Goal: Task Accomplishment & Management: Manage account settings

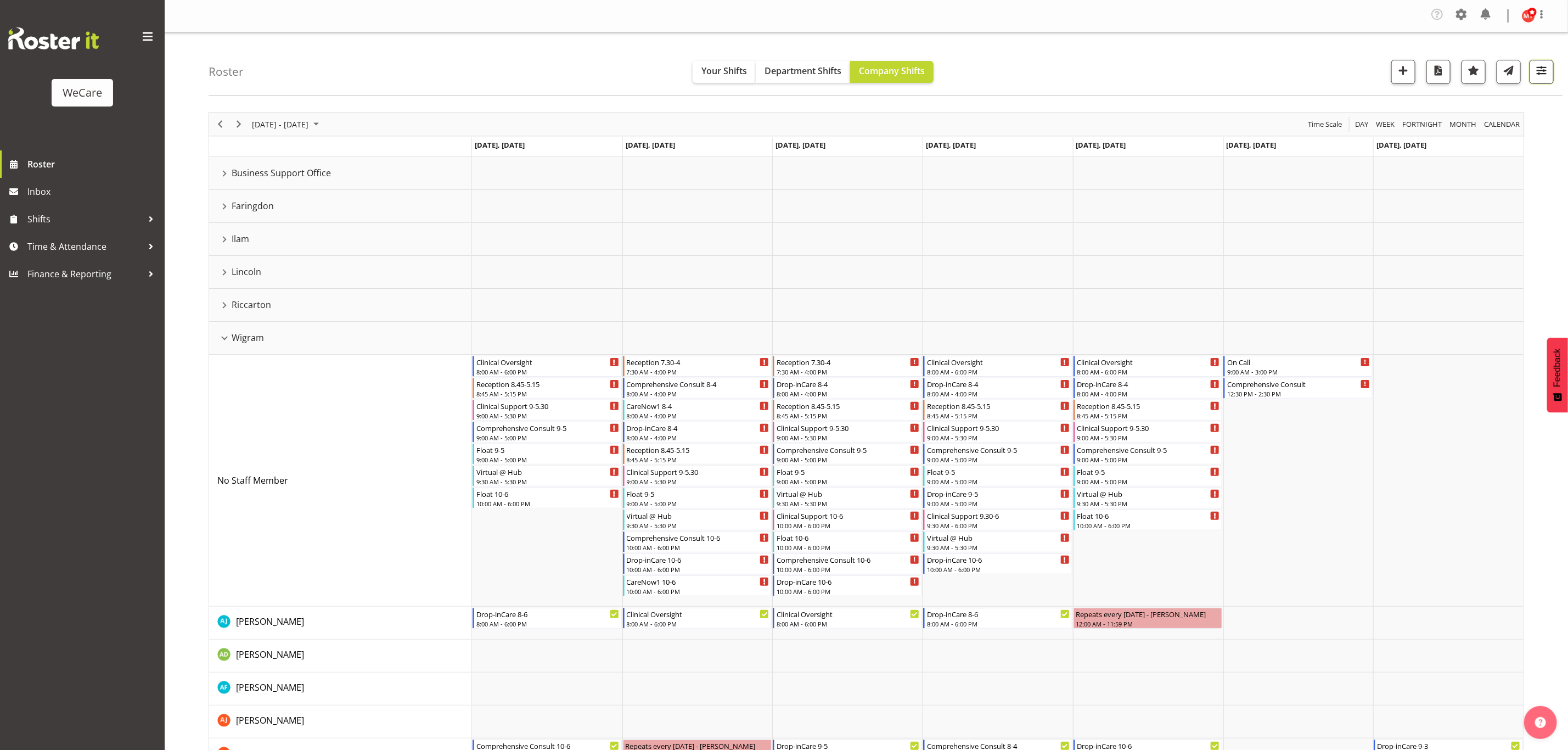
click at [1540, 73] on span "button" at bounding box center [1542, 70] width 14 height 14
click at [1131, 78] on div "Roster Your Shifts Department Shifts Company Shifts All Locations Clear Busines…" at bounding box center [885, 64] width 1354 height 63
click at [292, 80] on div "Roster Your Shifts Department Shifts Company Shifts All Locations Clear Busines…" at bounding box center [885, 64] width 1354 height 63
click at [1533, 73] on button "button" at bounding box center [1542, 72] width 24 height 24
click at [1499, 116] on button "All Locations" at bounding box center [1472, 106] width 146 height 24
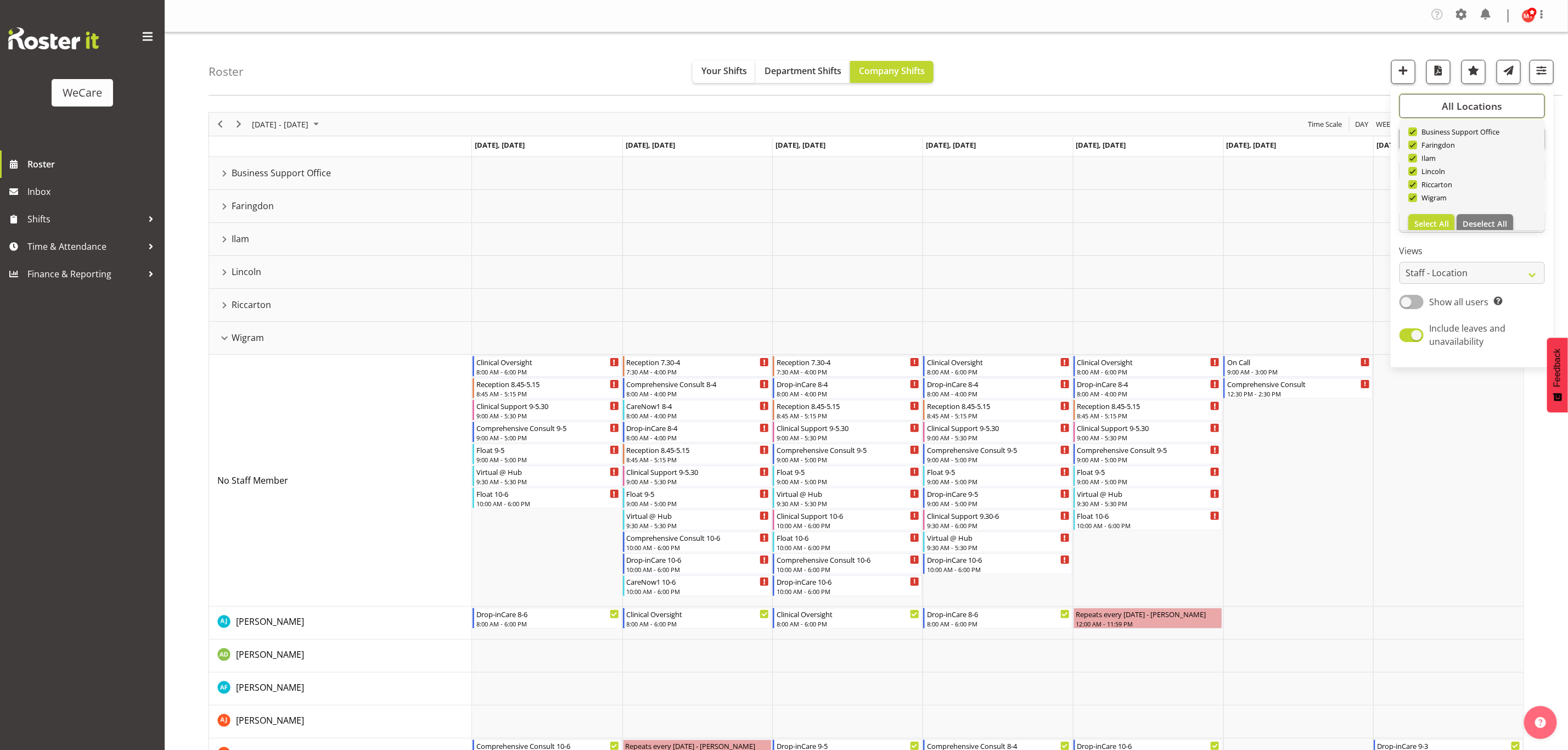
scroll to position [40, 0]
click at [1492, 210] on span "Deselect All" at bounding box center [1485, 212] width 45 height 10
checkbox input "false"
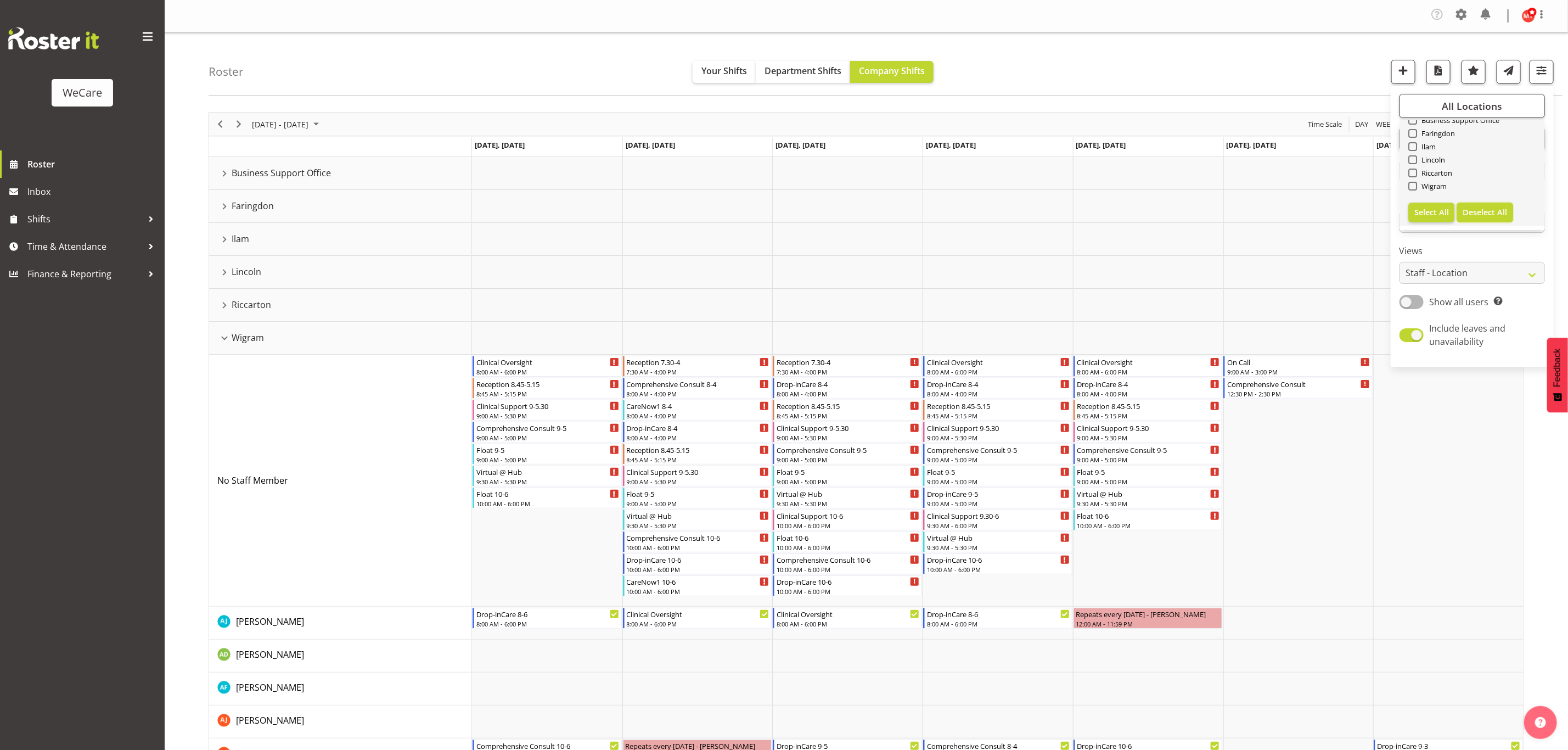
checkbox input "false"
click at [1417, 187] on span "Wigram" at bounding box center [1432, 186] width 30 height 9
click at [1415, 187] on input "Wigram" at bounding box center [1411, 186] width 7 height 7
checkbox input "true"
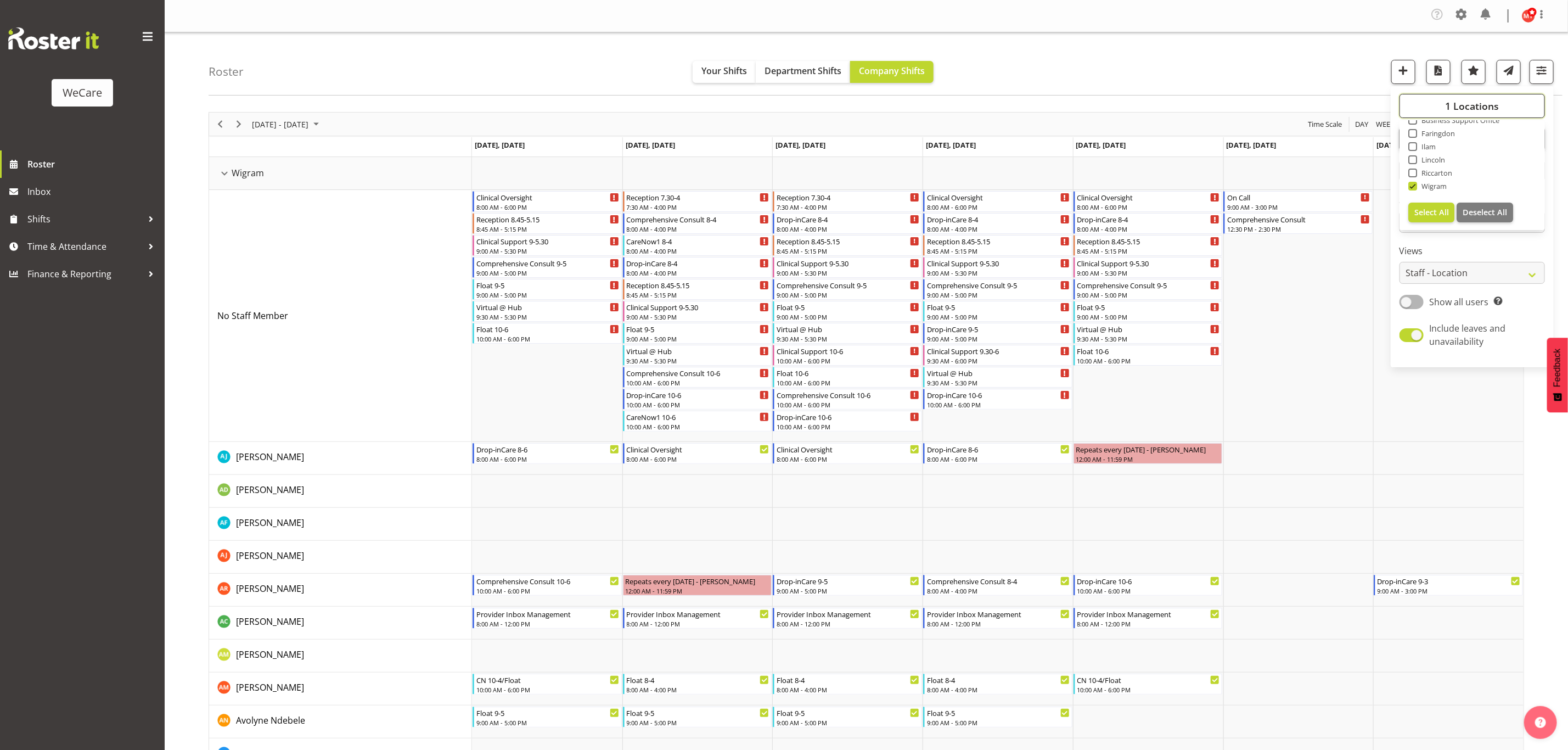
click at [1468, 107] on span "1 Locations" at bounding box center [1472, 106] width 54 height 14
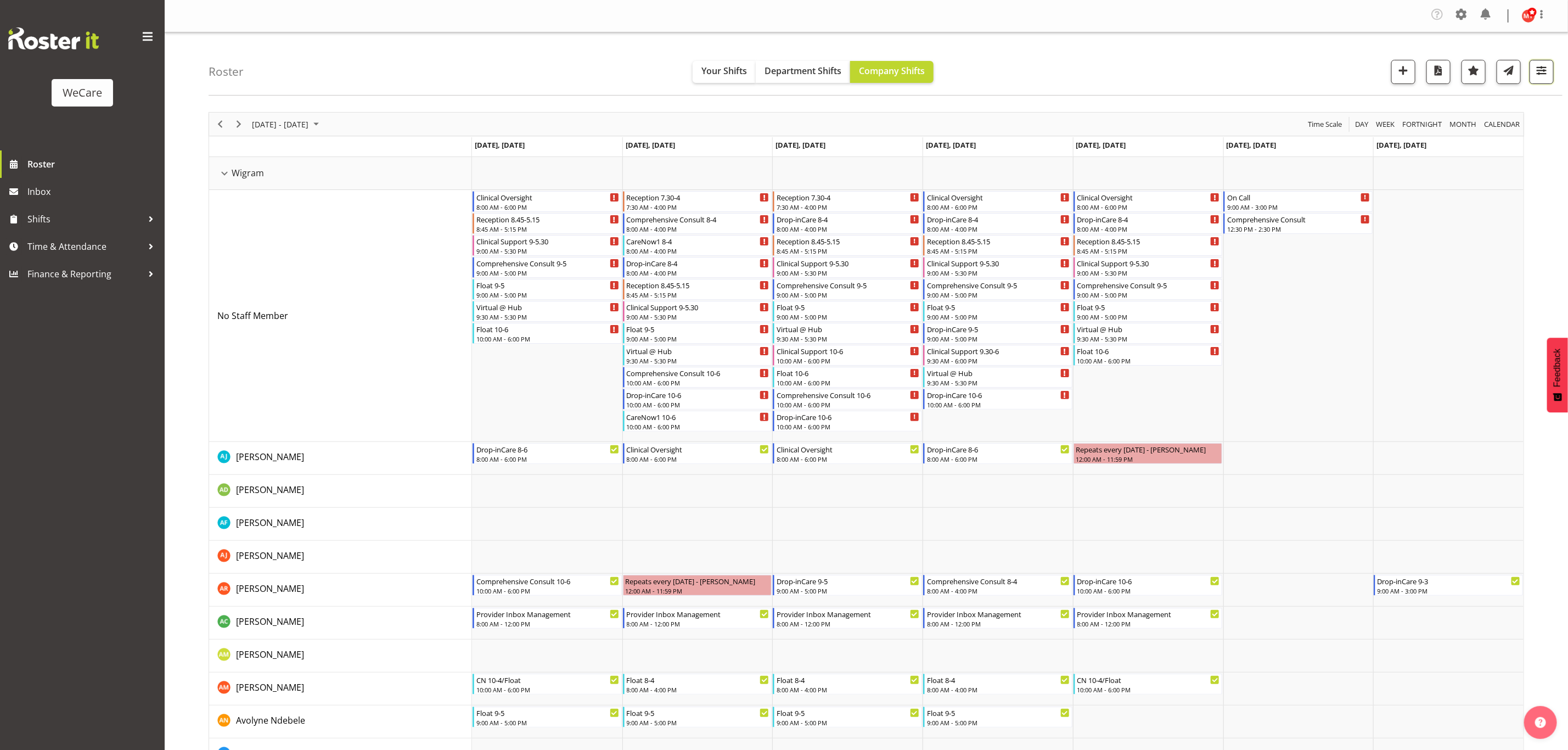
click at [1540, 80] on span "button" at bounding box center [1542, 74] width 4 height 14
click at [1460, 142] on span "All Departments" at bounding box center [1472, 139] width 76 height 14
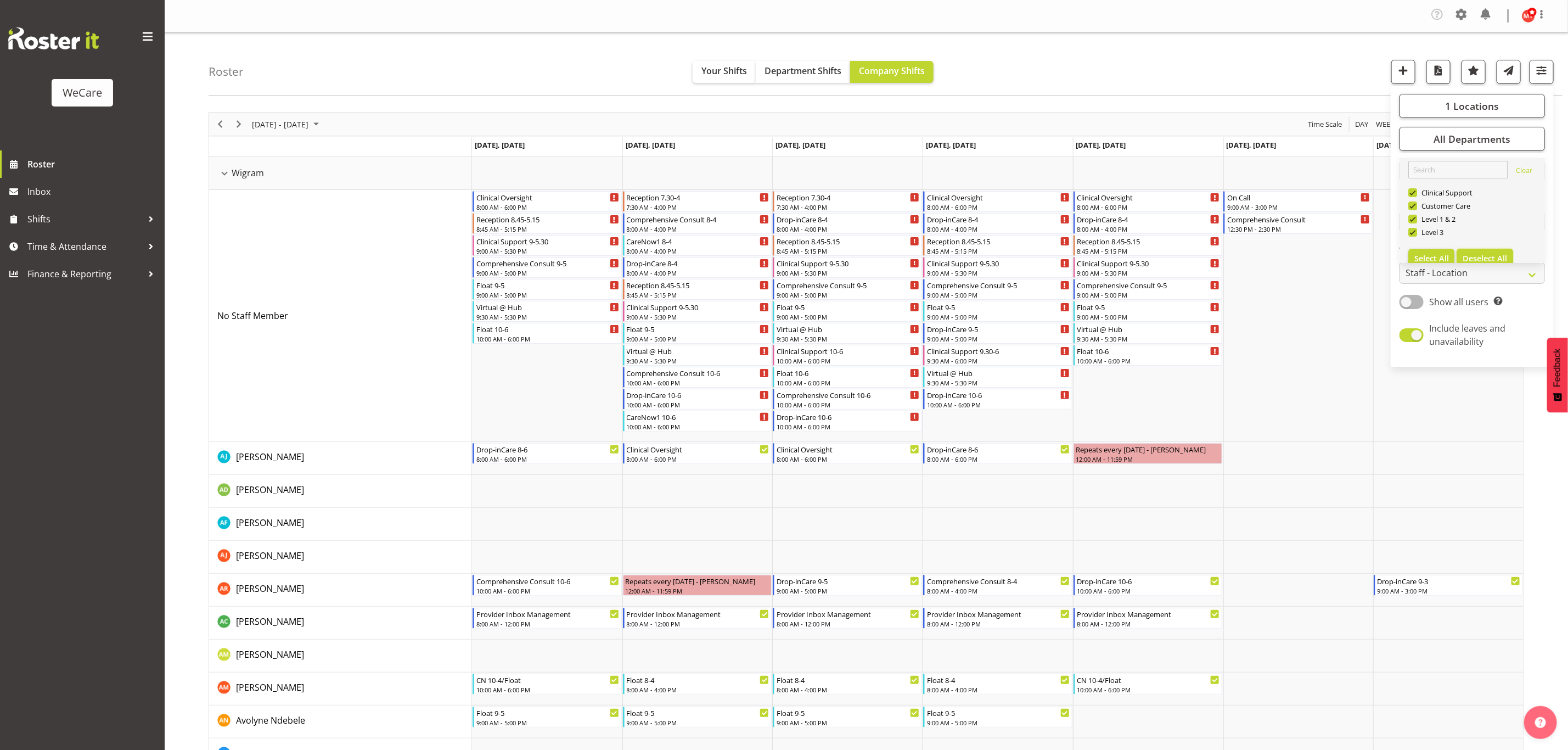
click at [1490, 249] on button "Deselect All" at bounding box center [1484, 258] width 57 height 20
checkbox input "false"
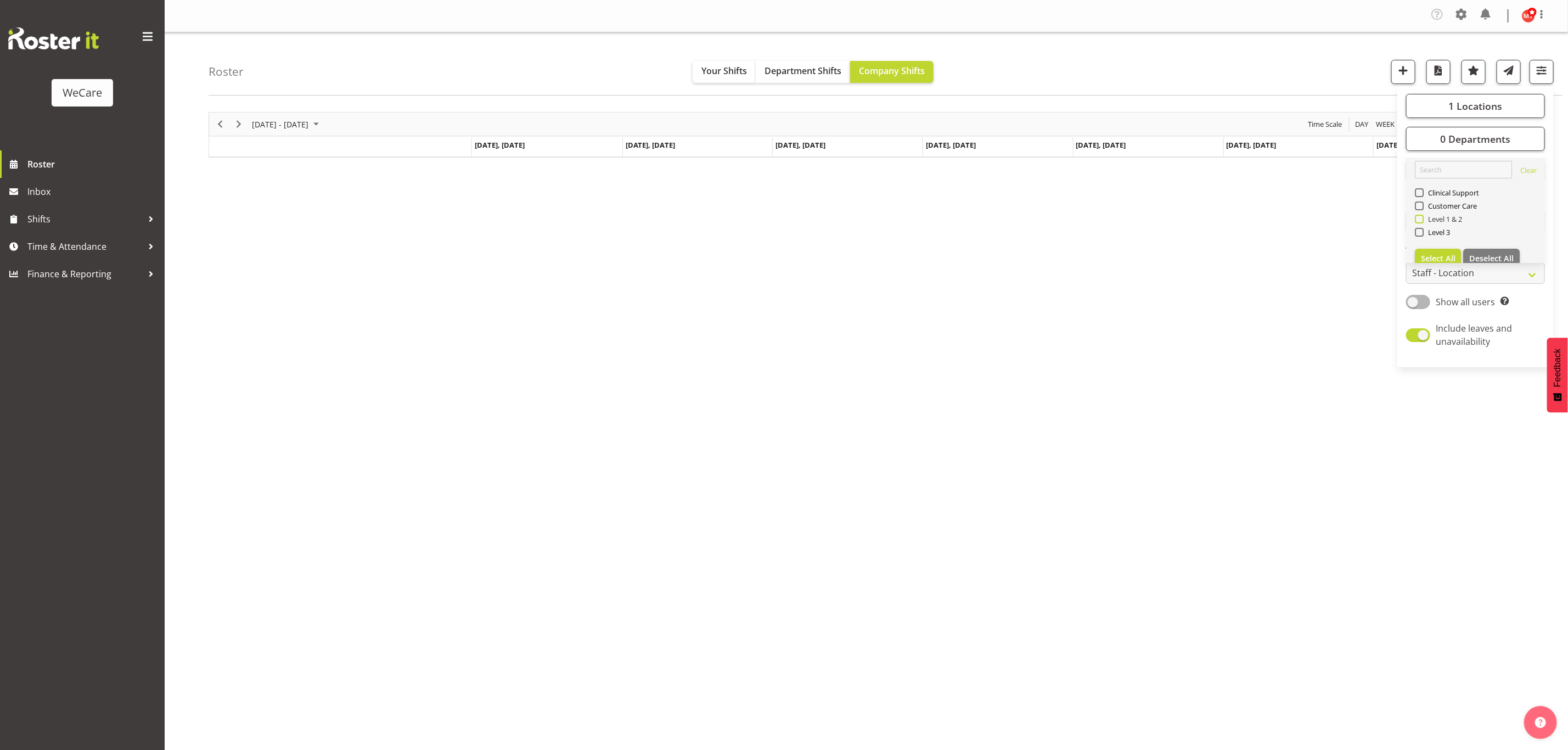
click at [1422, 221] on span at bounding box center [1419, 218] width 9 height 9
click at [1422, 221] on input "Level 1 & 2" at bounding box center [1418, 219] width 7 height 7
checkbox input "true"
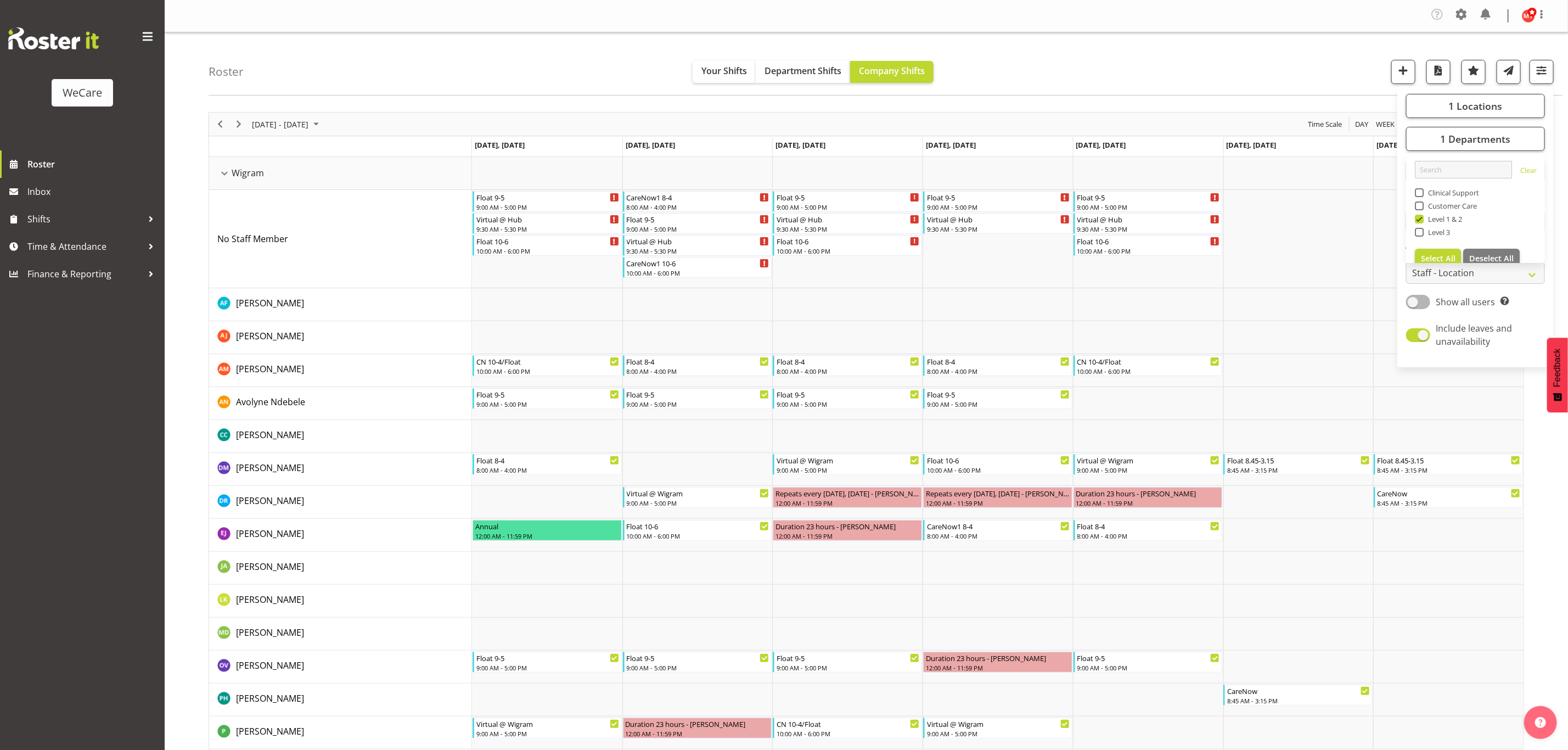
click at [1074, 65] on div "Roster Your Shifts Department Shifts Company Shifts 1 Locations Clear Business …" at bounding box center [885, 64] width 1354 height 63
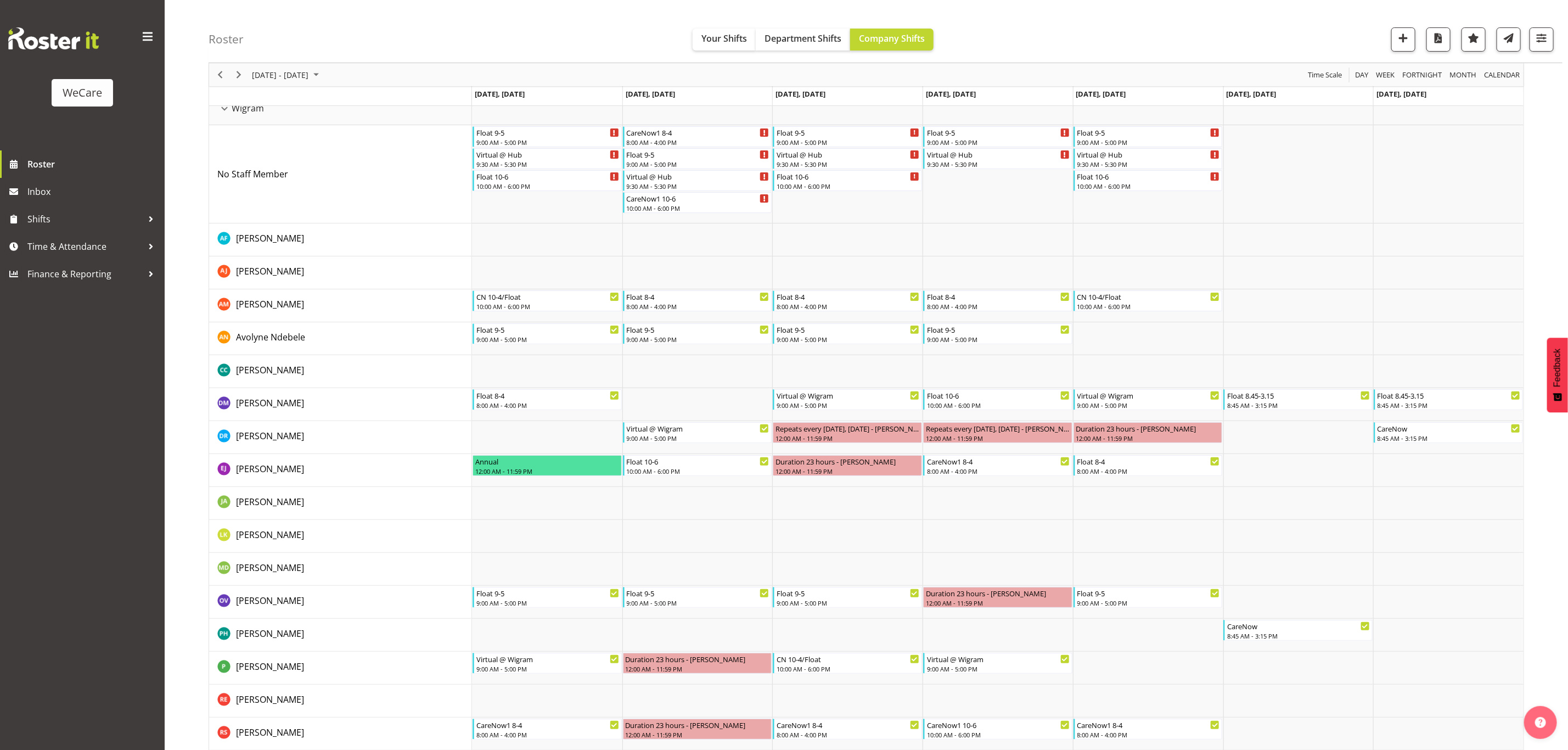
scroll to position [174, 0]
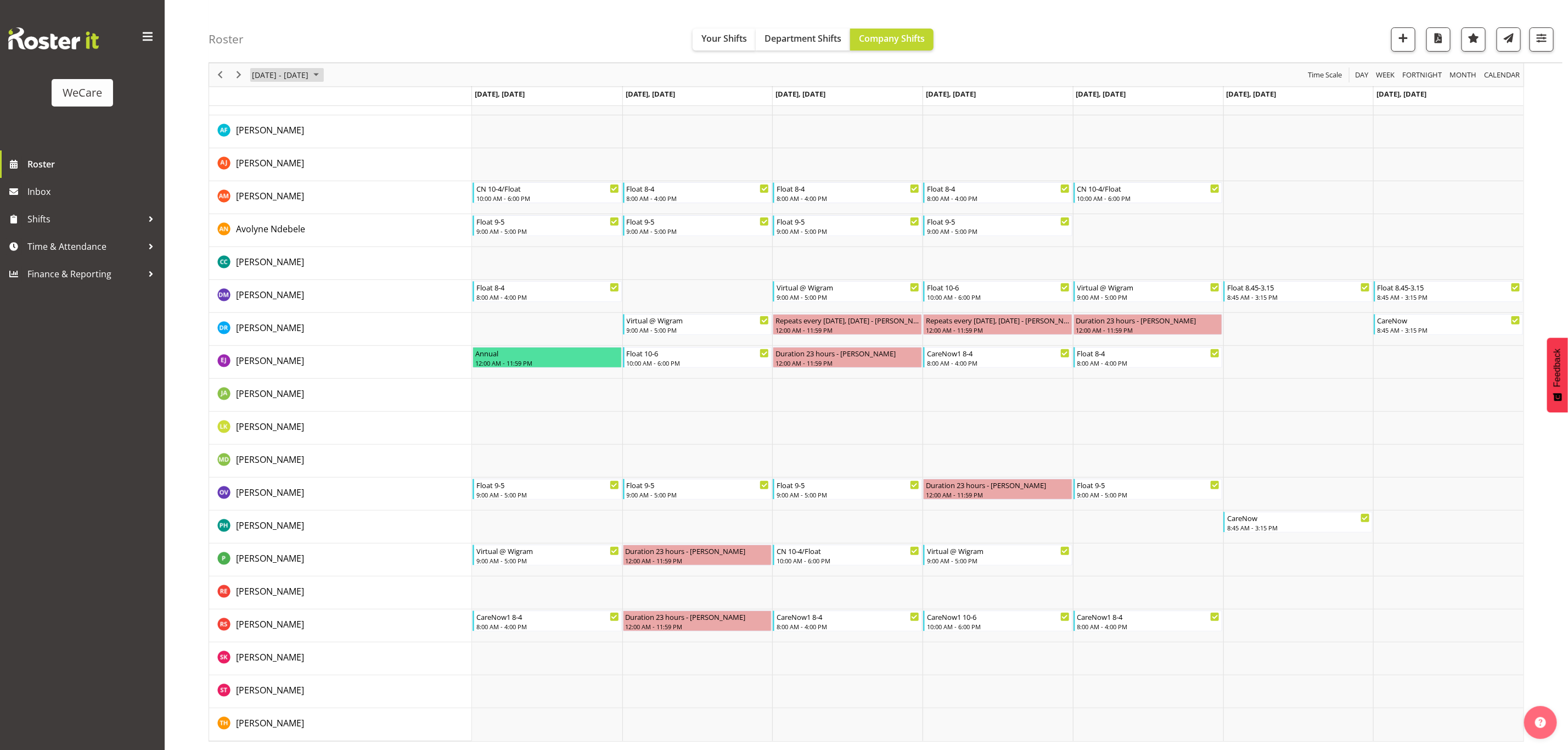
click at [302, 76] on span "[DATE] - [DATE]" at bounding box center [280, 74] width 59 height 14
click at [366, 104] on span "next month" at bounding box center [367, 102] width 19 height 20
click at [315, 139] on span "2" at bounding box center [316, 139] width 17 height 17
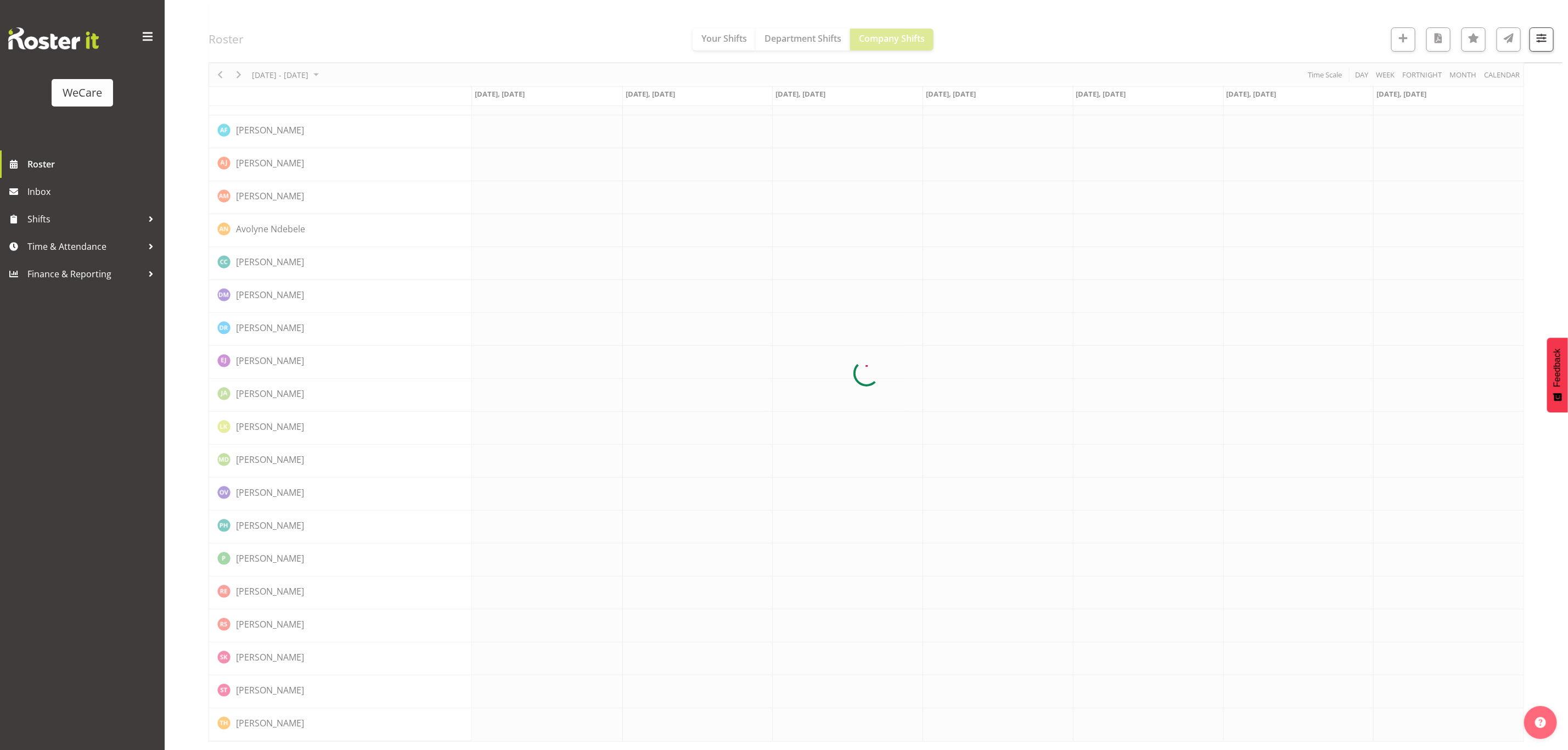
scroll to position [0, 0]
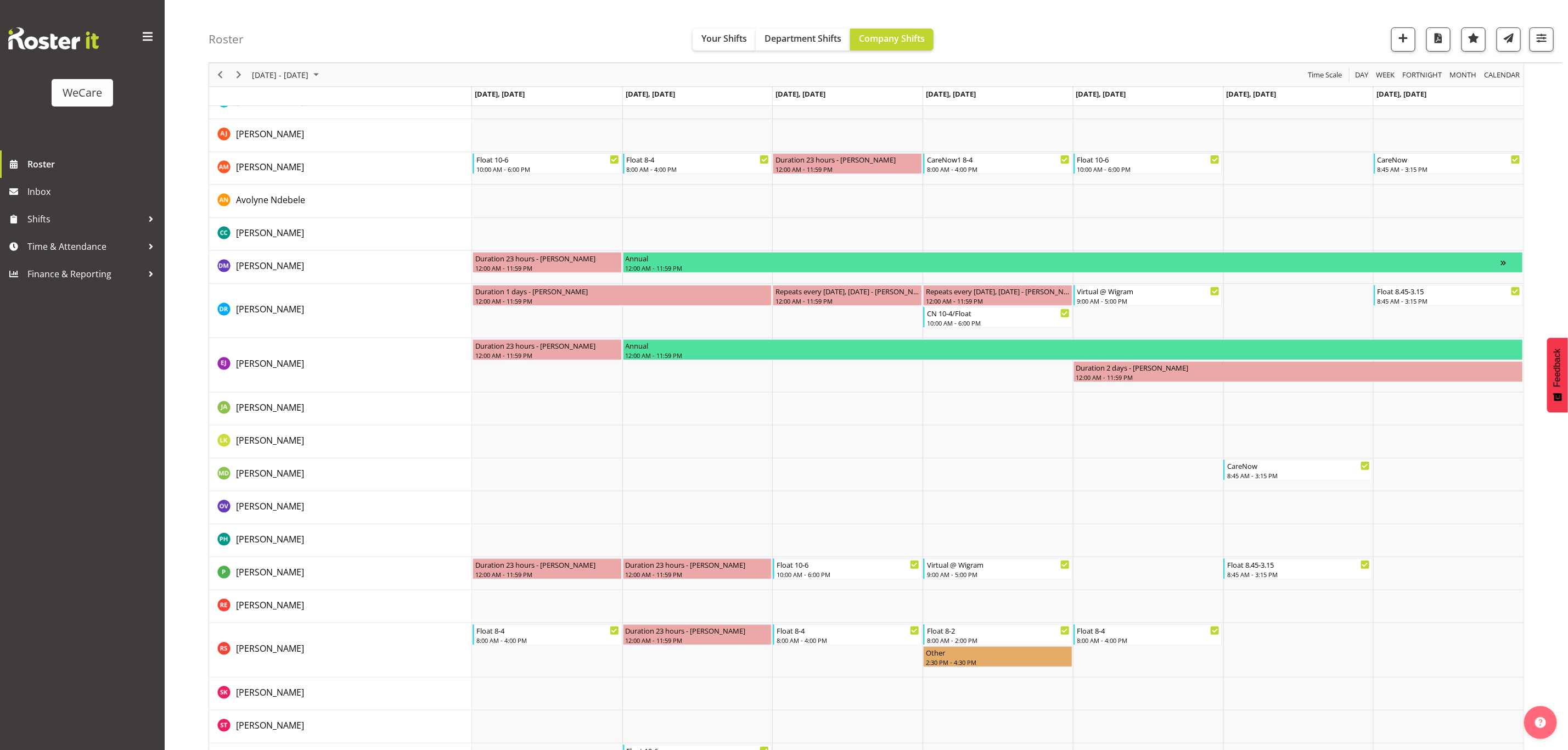
scroll to position [247, 0]
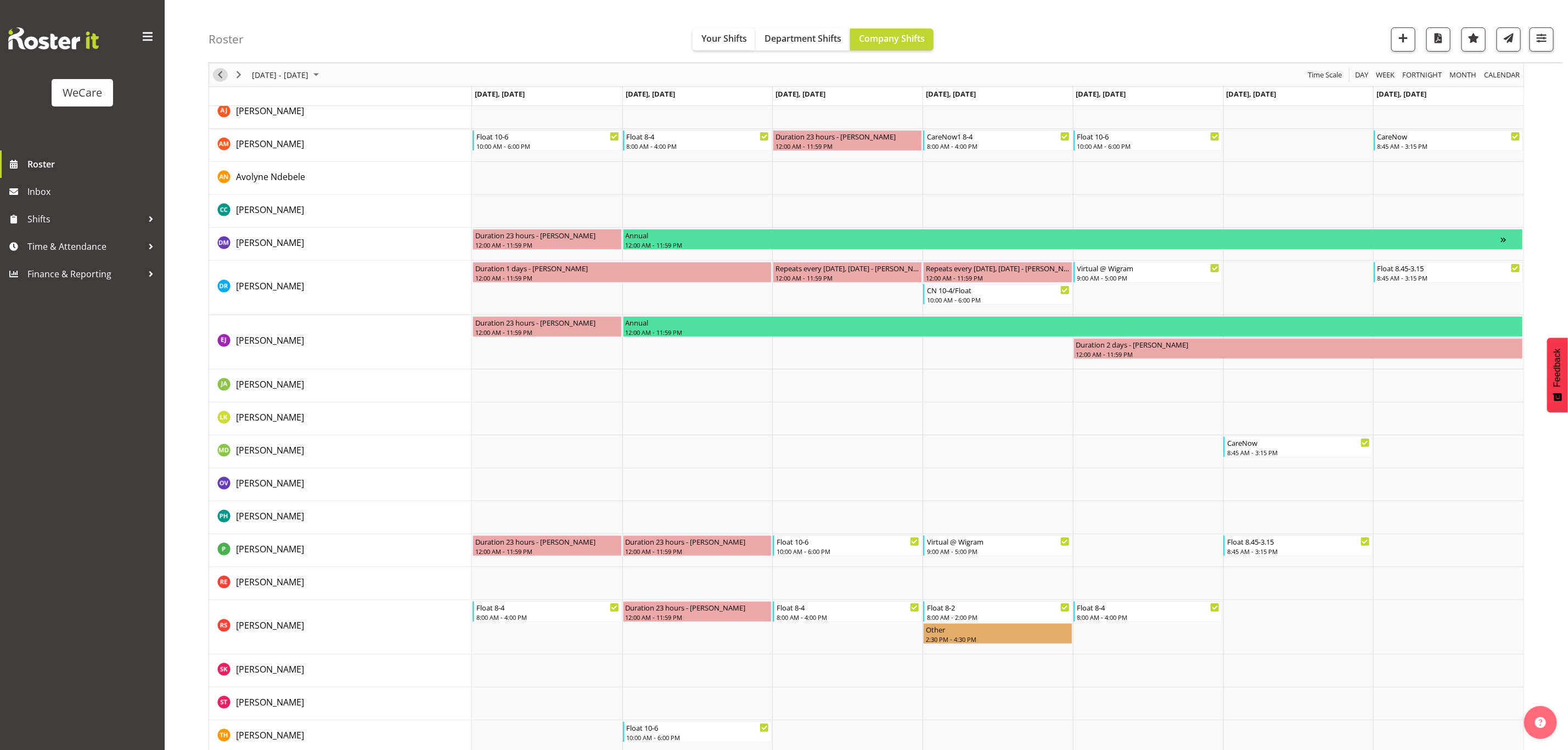
click at [219, 75] on span "Previous" at bounding box center [220, 74] width 14 height 14
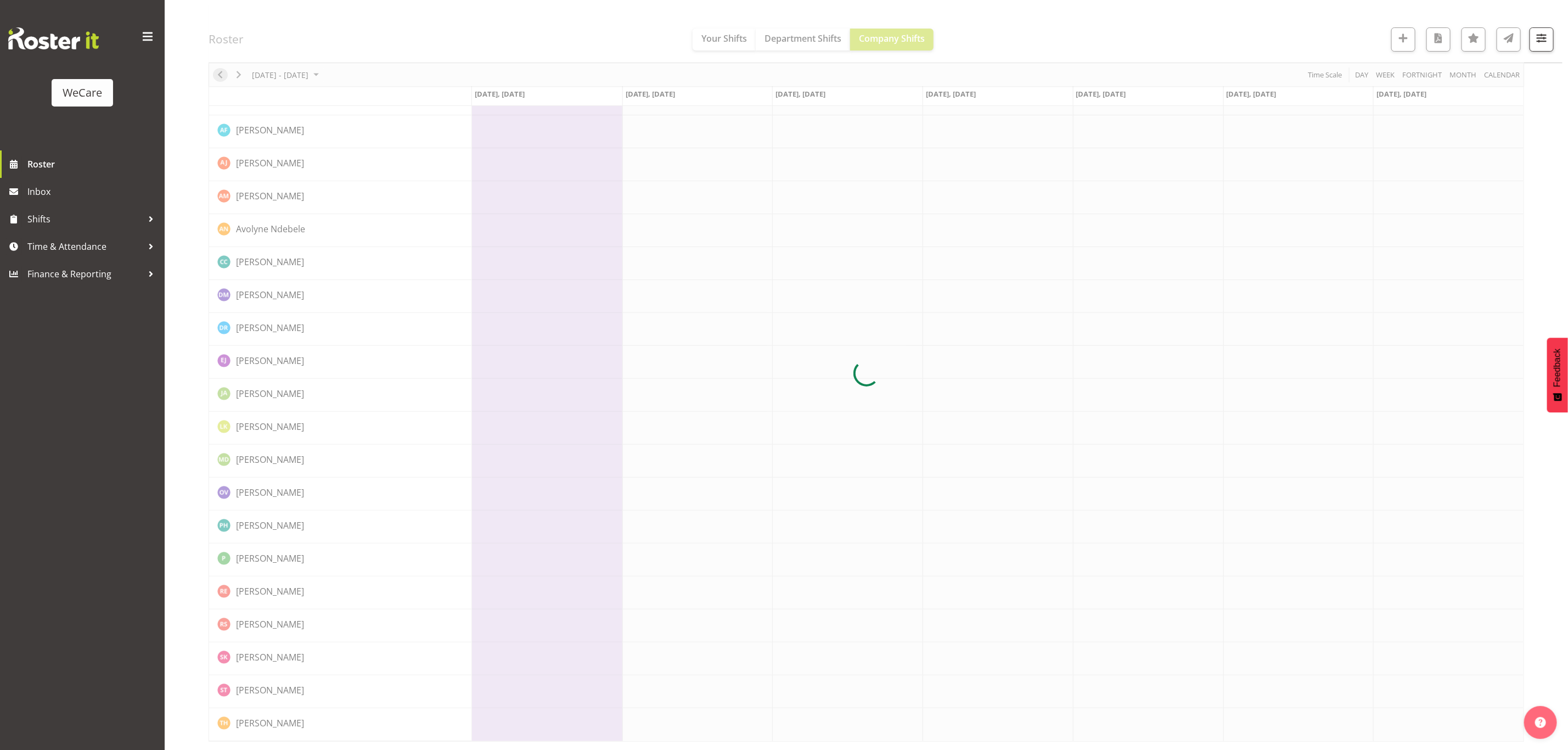
scroll to position [0, 0]
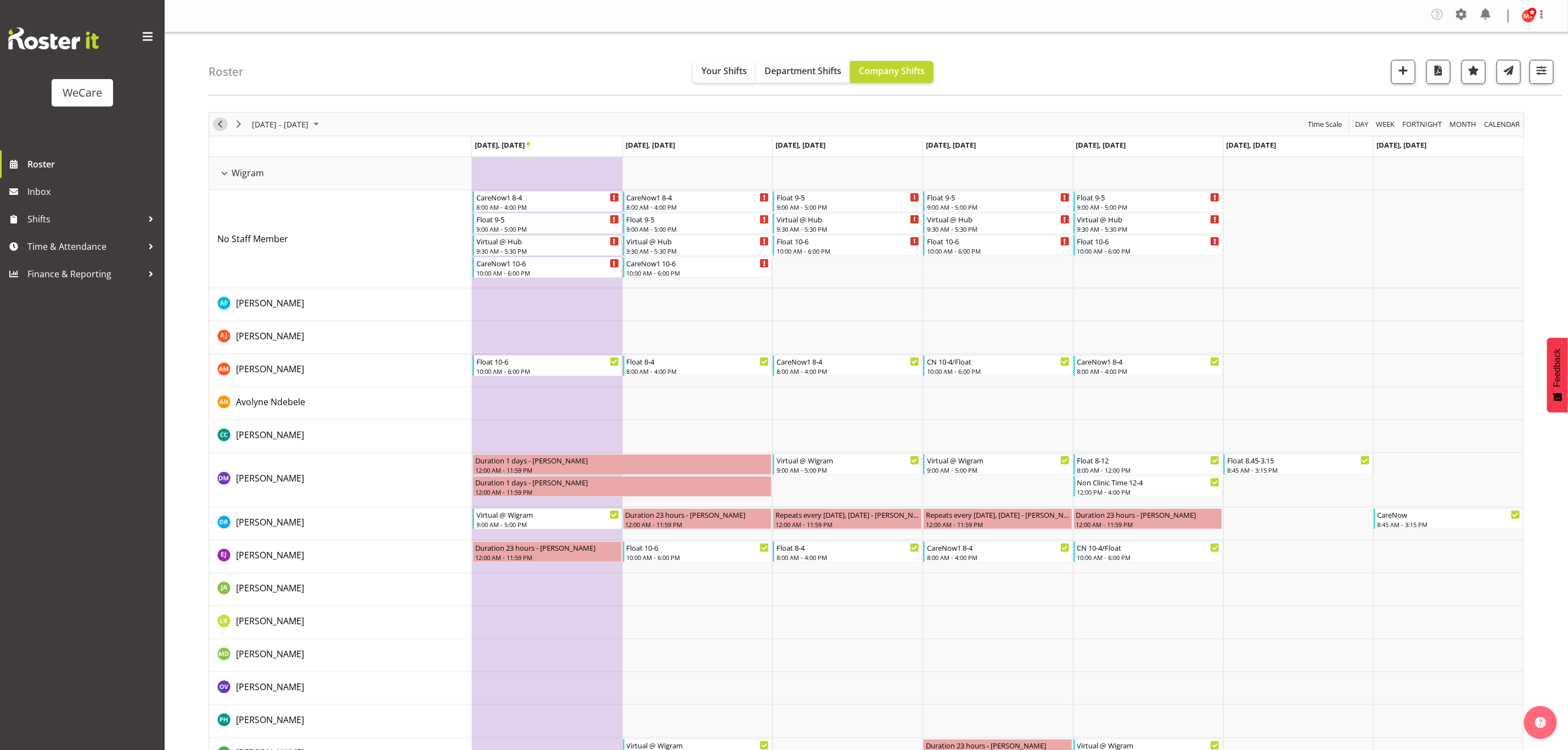
click at [219, 119] on span "Previous" at bounding box center [220, 124] width 14 height 14
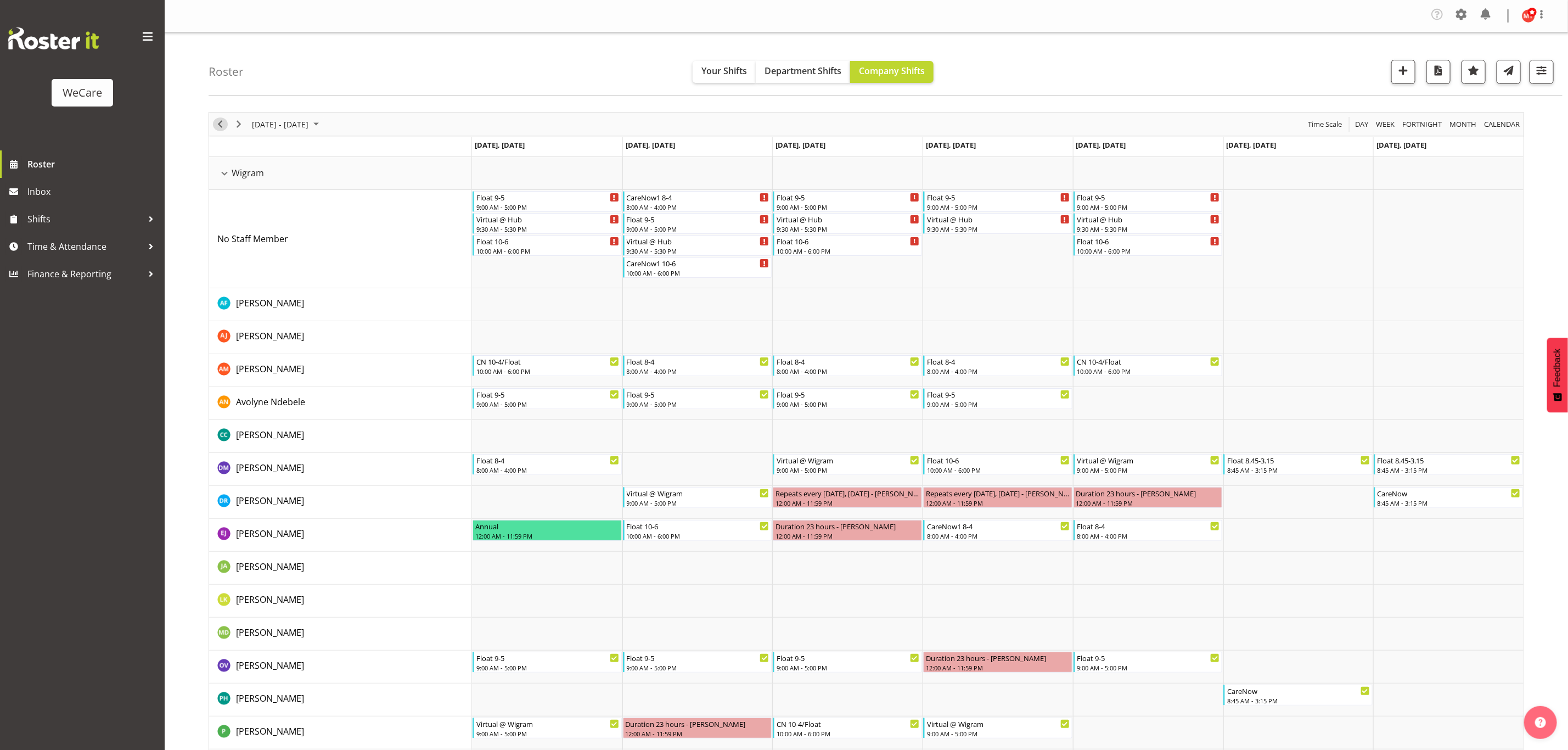
click at [224, 127] on span "Previous" at bounding box center [220, 124] width 14 height 14
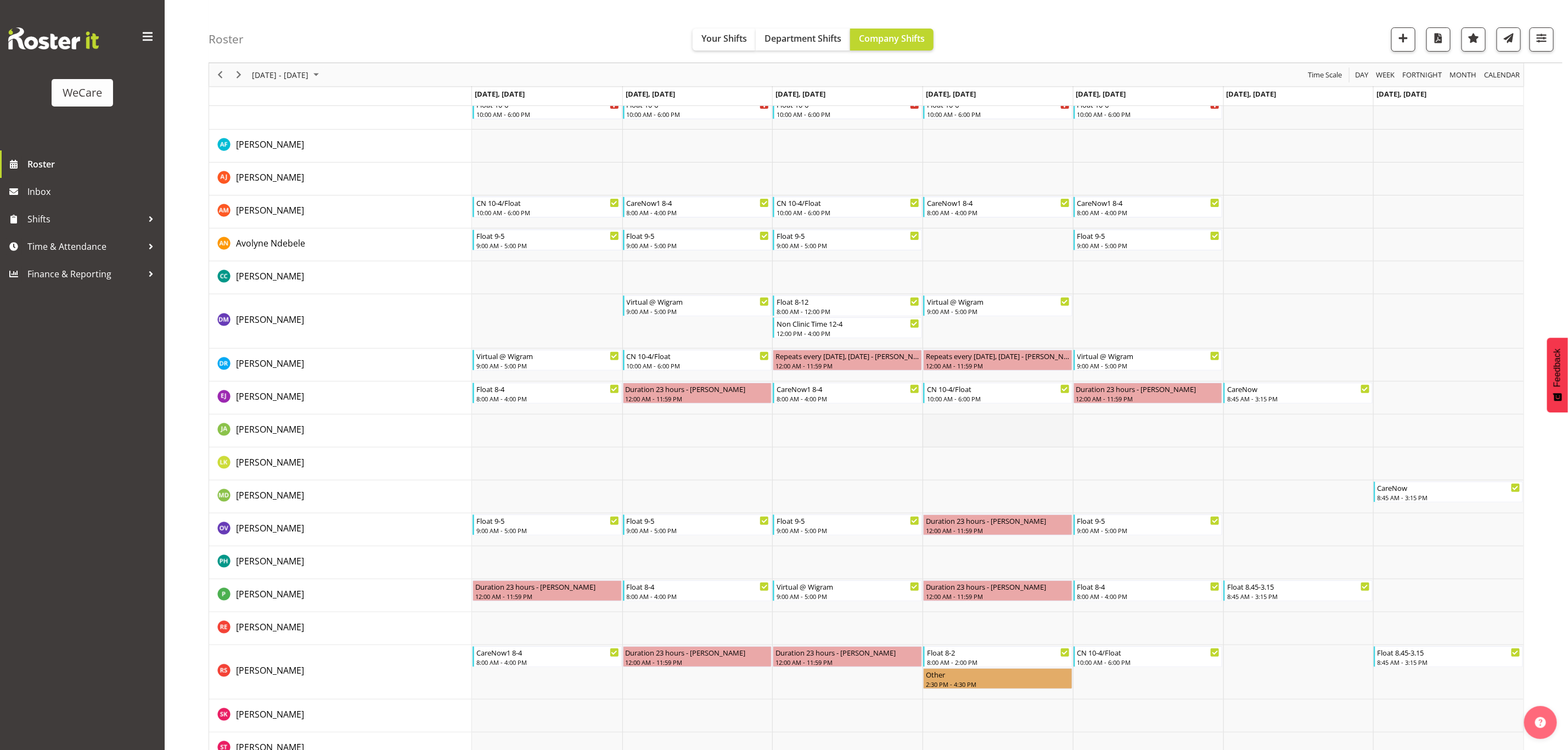
scroll to position [194, 0]
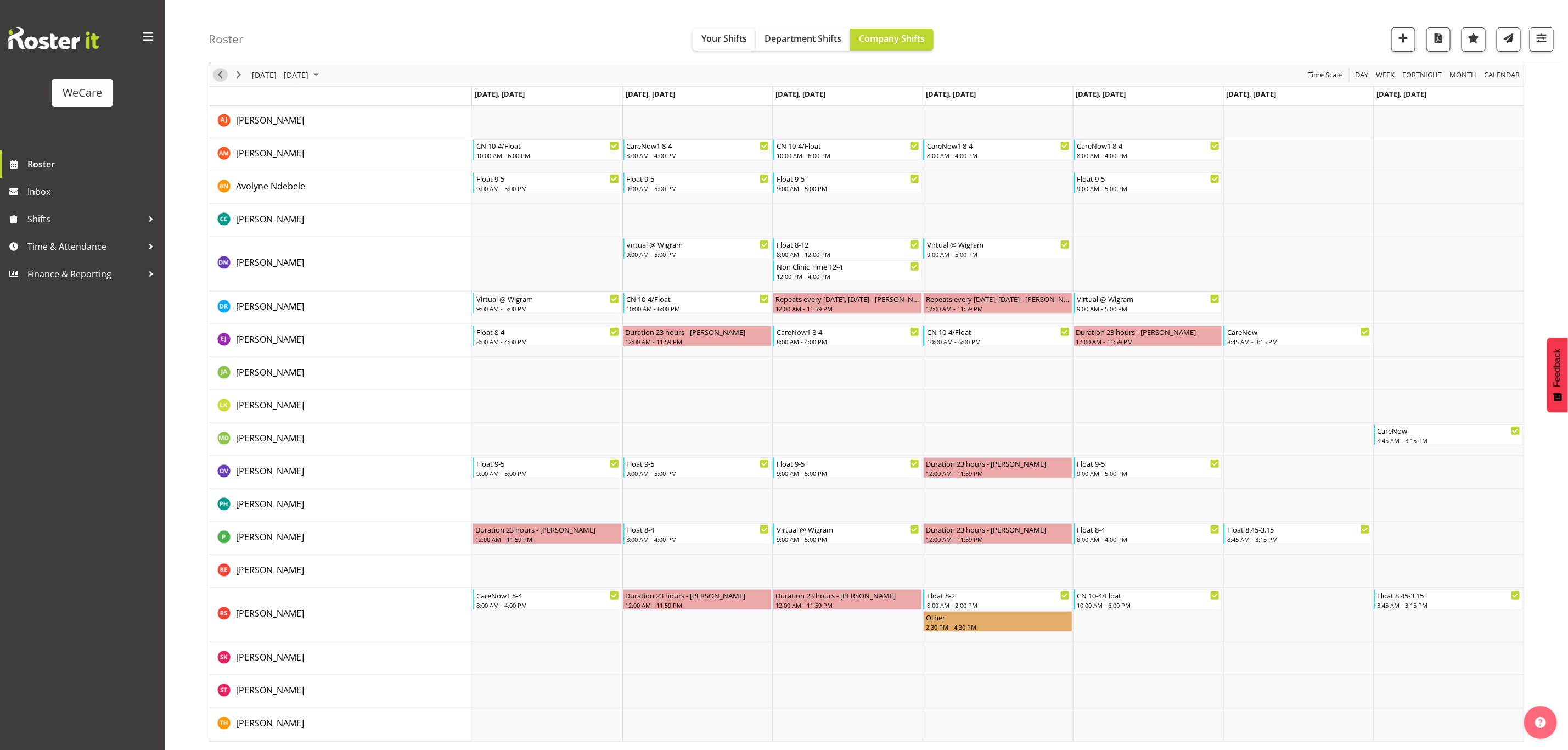
click at [218, 77] on span "Previous" at bounding box center [220, 74] width 14 height 14
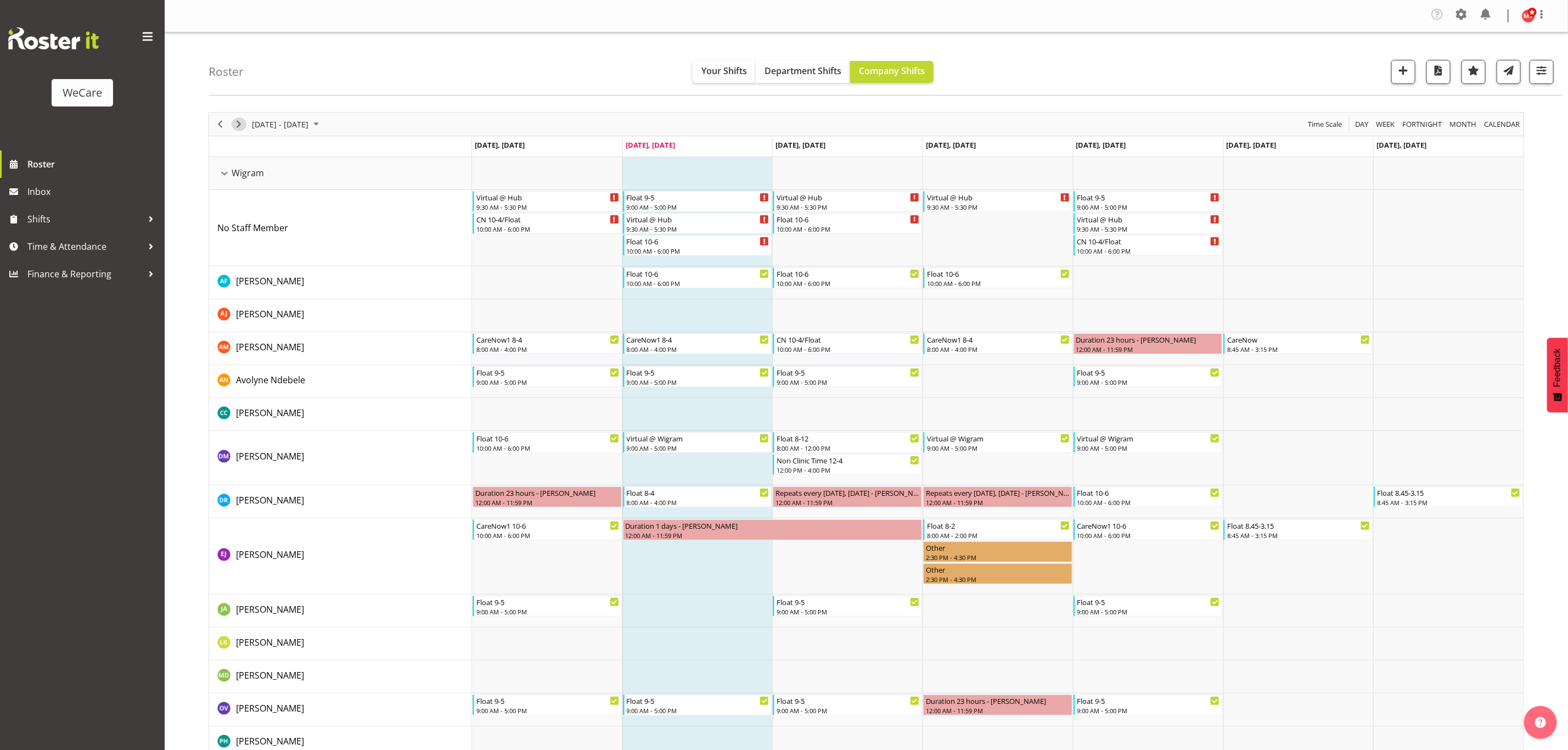
click at [242, 127] on span "Next" at bounding box center [238, 124] width 14 height 14
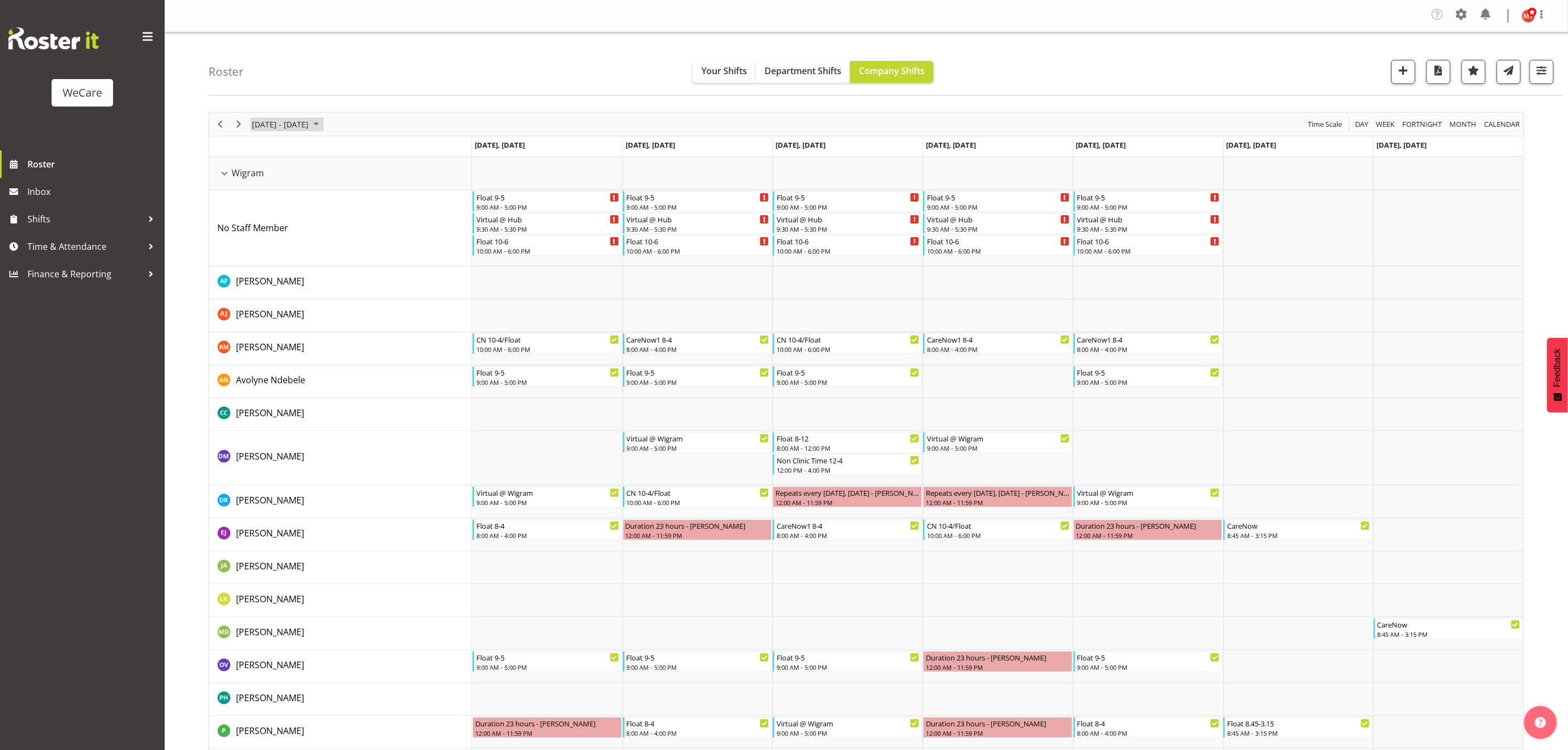
click at [309, 121] on span "[DATE] - [DATE]" at bounding box center [280, 124] width 59 height 14
click at [366, 154] on span "next month" at bounding box center [367, 151] width 19 height 20
click at [313, 187] on span "2" at bounding box center [316, 189] width 17 height 17
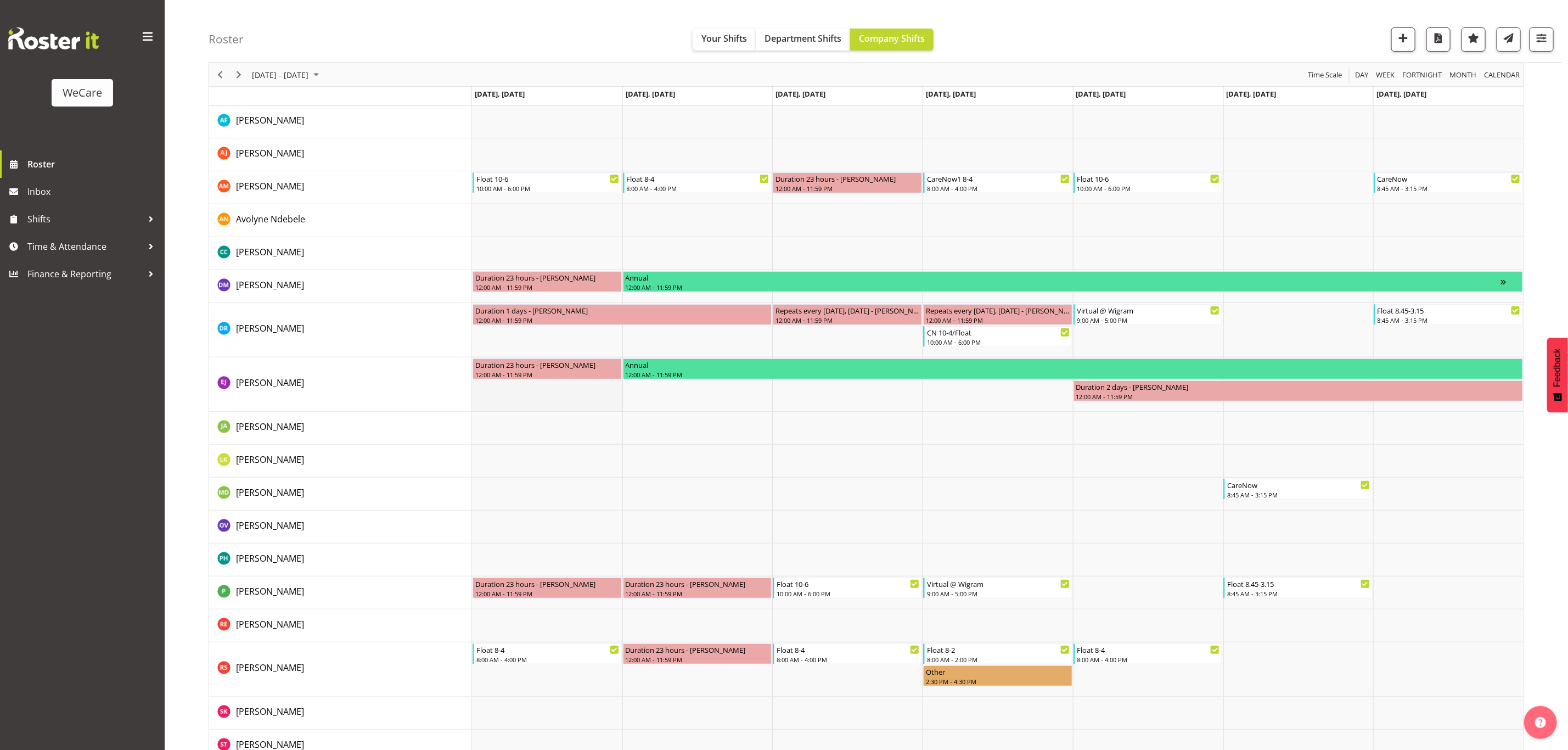
scroll to position [178, 0]
